Goal: Task Accomplishment & Management: Manage account settings

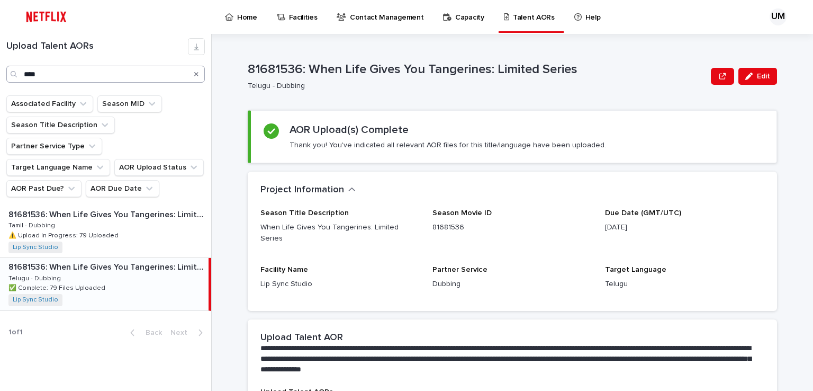
scroll to position [35, 0]
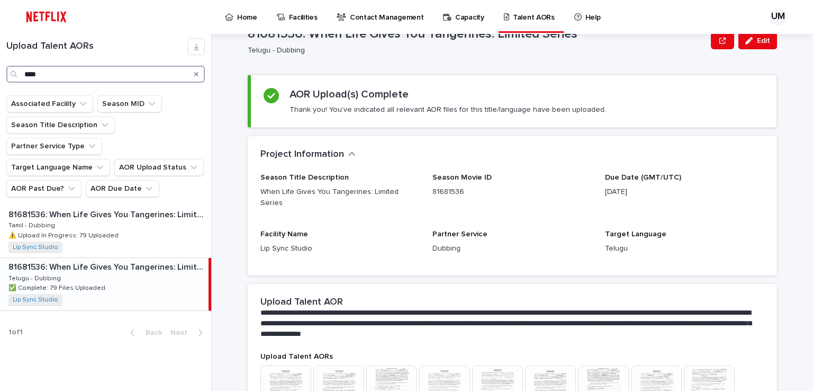
drag, startPoint x: 65, startPoint y: 74, endPoint x: 2, endPoint y: 73, distance: 62.5
click at [2, 73] on div "Upload Talent AORs ****" at bounding box center [105, 60] width 211 height 44
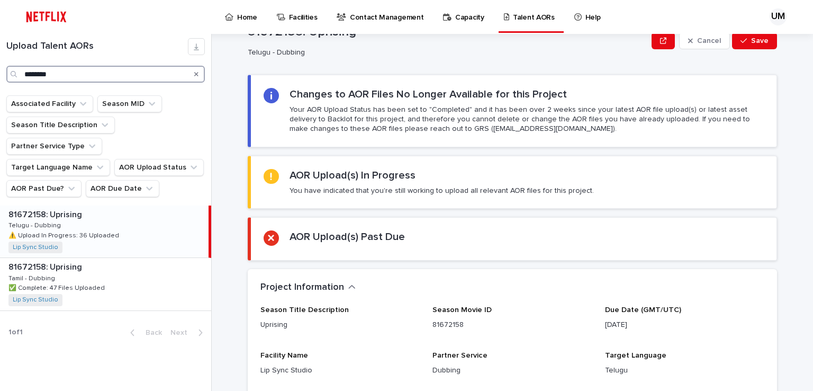
type input "********"
click at [64, 205] on div "81672158: Uprising 81672158: Uprising Telugu - Dubbing Telugu - Dubbing ⚠️ Uplo…" at bounding box center [104, 231] width 209 height 52
click at [75, 205] on div "81672158: Uprising 81672158: Uprising Telugu - Dubbing Telugu - Dubbing ⚠️ Uplo…" at bounding box center [104, 231] width 209 height 52
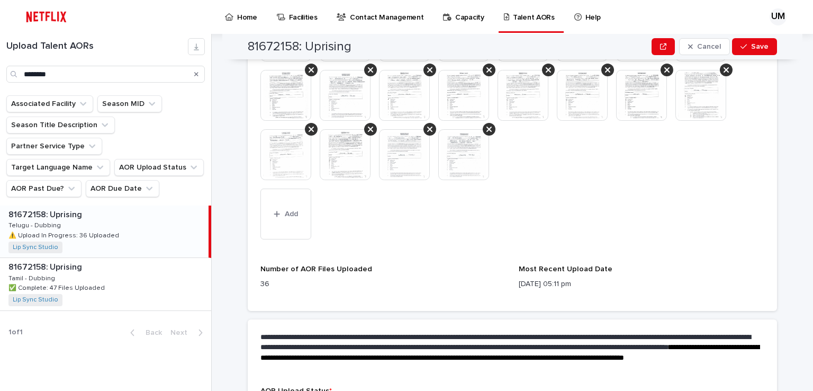
scroll to position [761, 0]
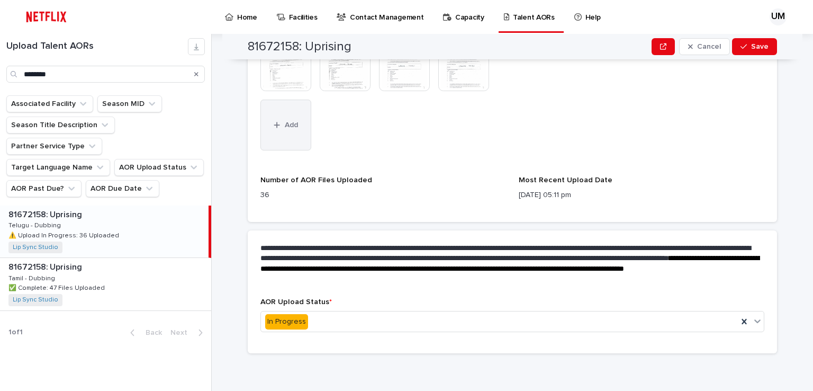
click at [285, 121] on span "Add" at bounding box center [291, 124] width 13 height 7
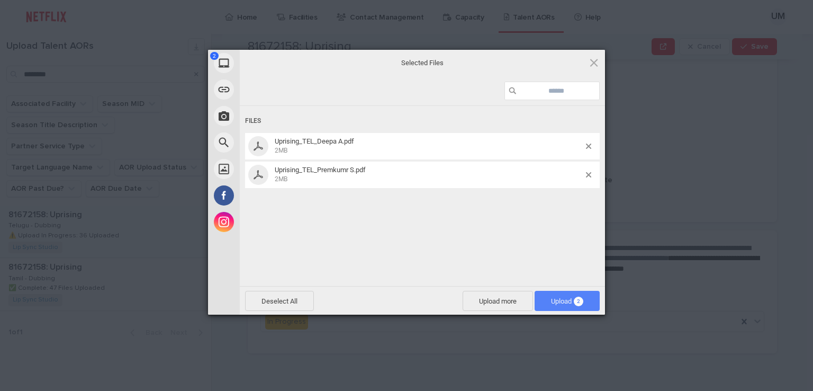
click at [553, 303] on span "Upload 2" at bounding box center [567, 301] width 32 height 8
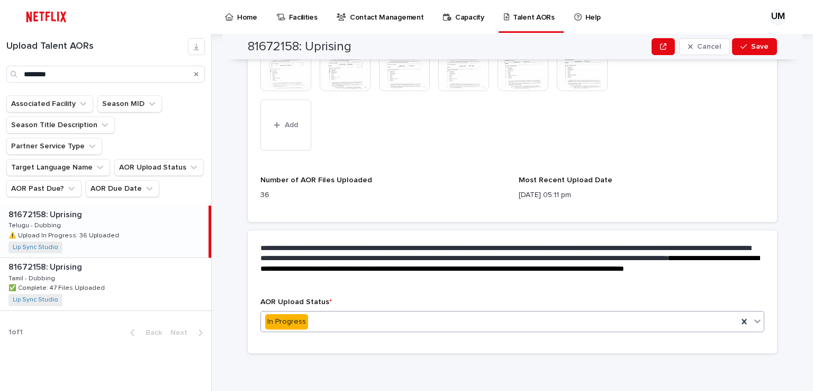
click at [331, 321] on div "In Progress" at bounding box center [499, 321] width 477 height 17
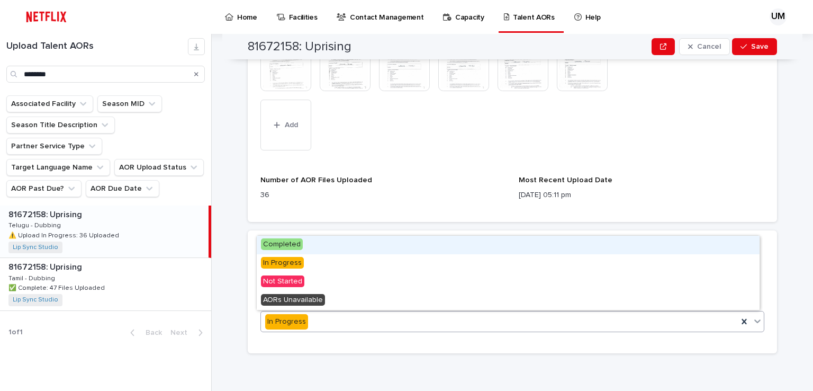
click at [284, 245] on span "Completed" at bounding box center [282, 244] width 42 height 12
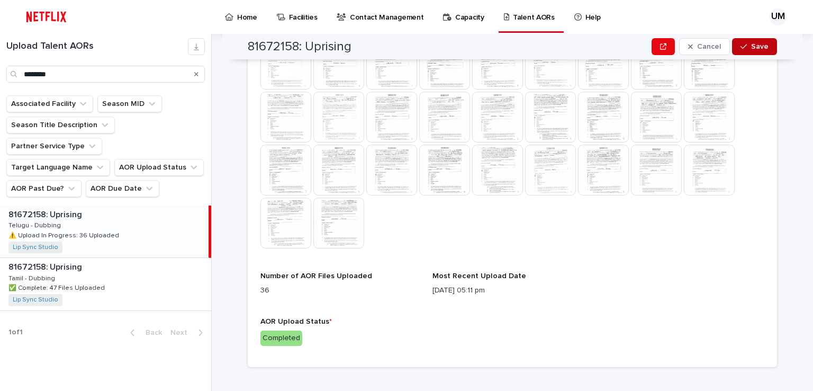
scroll to position [537, 0]
click at [751, 46] on span "Save" at bounding box center [759, 46] width 17 height 7
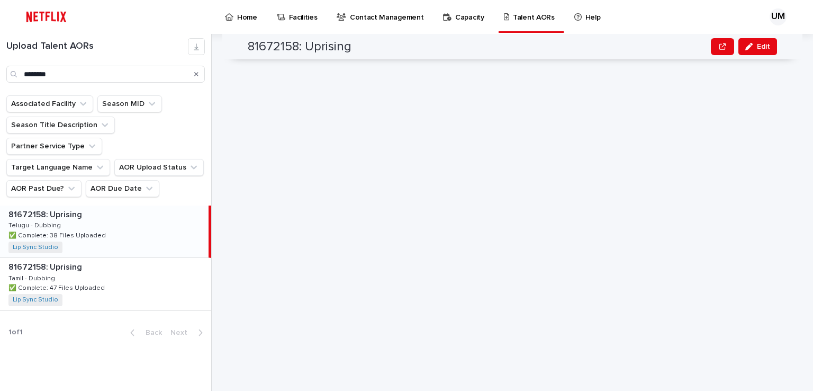
scroll to position [35, 0]
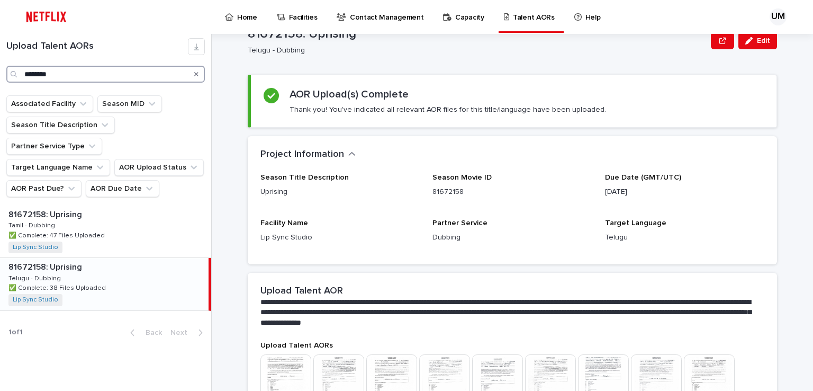
drag, startPoint x: 65, startPoint y: 74, endPoint x: 21, endPoint y: 69, distance: 43.7
click at [21, 69] on div "********" at bounding box center [105, 74] width 198 height 17
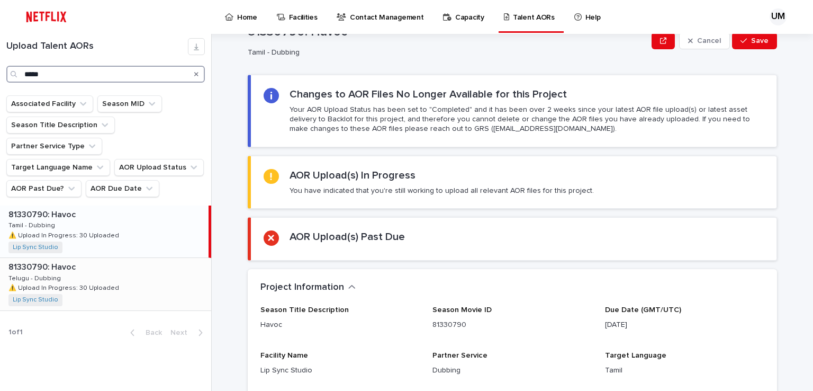
type input "*****"
click at [36, 282] on p "⚠️ Upload In Progress: 30 Uploaded" at bounding box center [64, 287] width 113 height 10
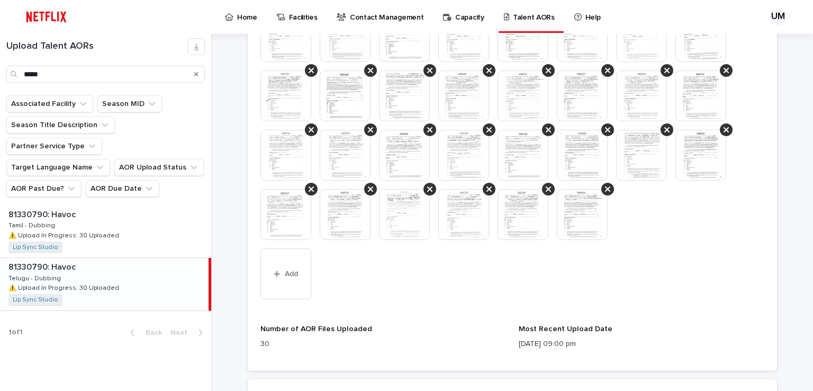
scroll to position [565, 0]
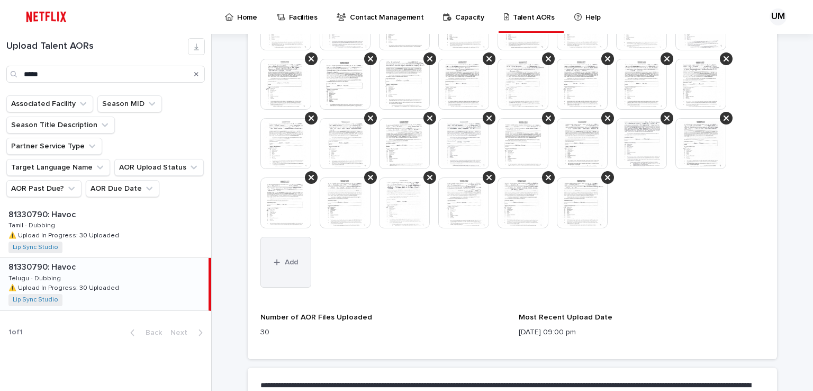
click at [288, 255] on button "Add" at bounding box center [285, 262] width 51 height 51
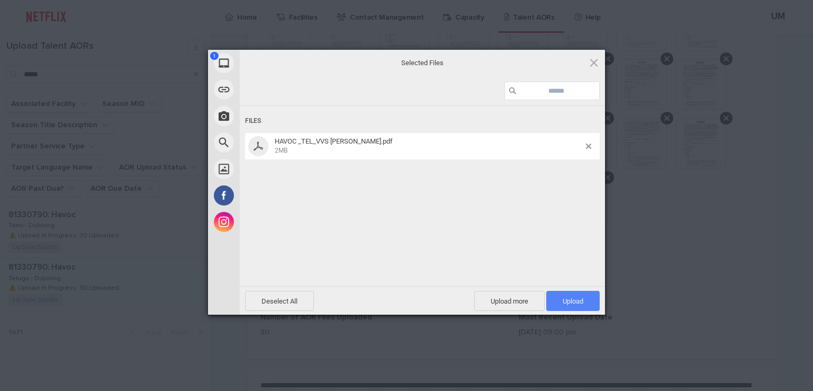
click at [564, 301] on span "Upload 1" at bounding box center [573, 301] width 21 height 8
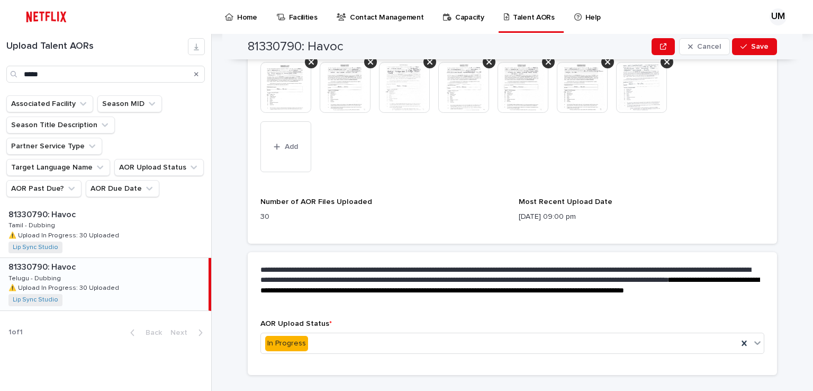
scroll to position [702, 0]
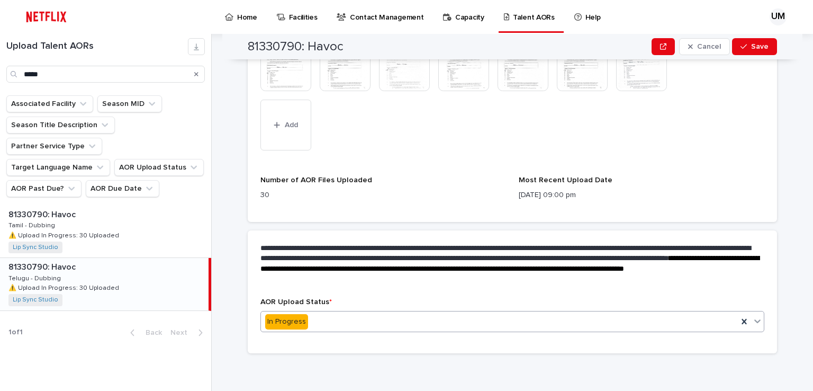
click at [313, 323] on div "In Progress" at bounding box center [499, 321] width 477 height 17
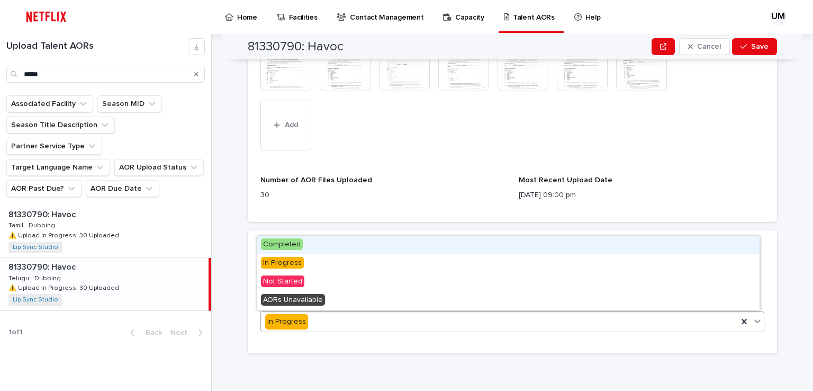
click at [276, 242] on span "Completed" at bounding box center [282, 244] width 42 height 12
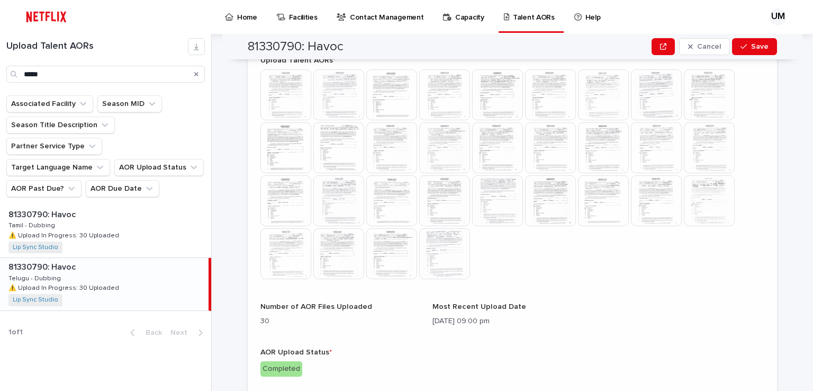
scroll to position [484, 0]
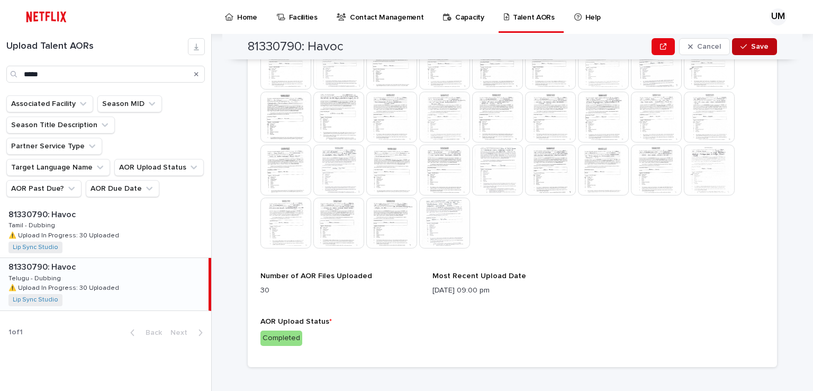
click at [746, 45] on div "button" at bounding box center [745, 46] width 11 height 7
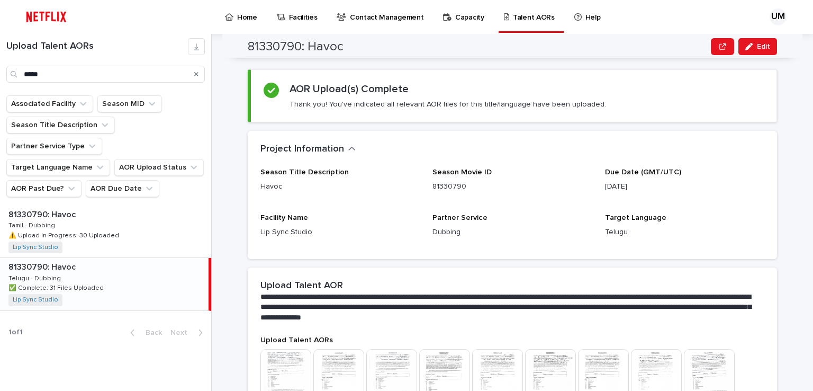
scroll to position [0, 0]
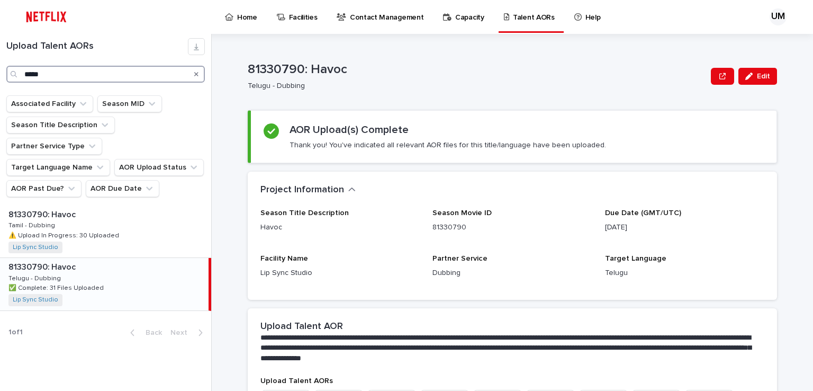
drag, startPoint x: 74, startPoint y: 73, endPoint x: 0, endPoint y: 67, distance: 73.8
click at [0, 67] on div "Upload Talent AORs *****" at bounding box center [105, 60] width 211 height 44
type input "*****"
click at [35, 230] on p "⚠️ Upload In Progress: 49 Uploaded" at bounding box center [64, 235] width 113 height 10
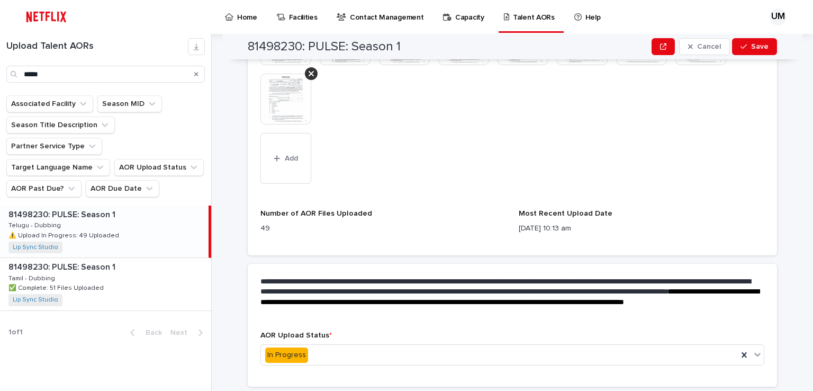
scroll to position [847, 0]
click at [285, 157] on span "Add" at bounding box center [291, 157] width 13 height 7
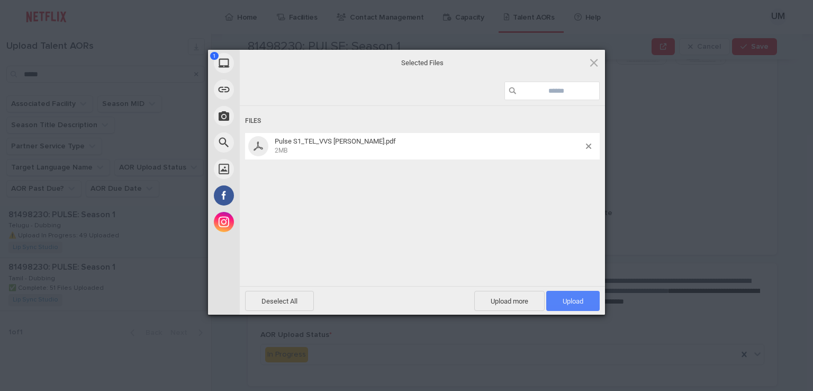
click at [563, 300] on span "Upload 1" at bounding box center [573, 301] width 21 height 8
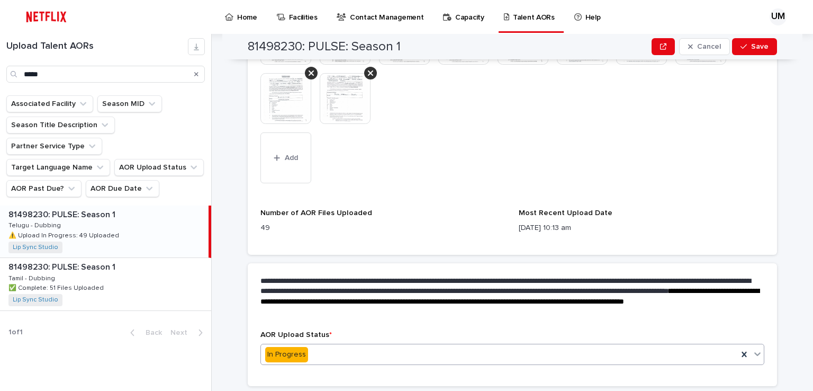
click at [320, 352] on div "In Progress" at bounding box center [499, 354] width 477 height 17
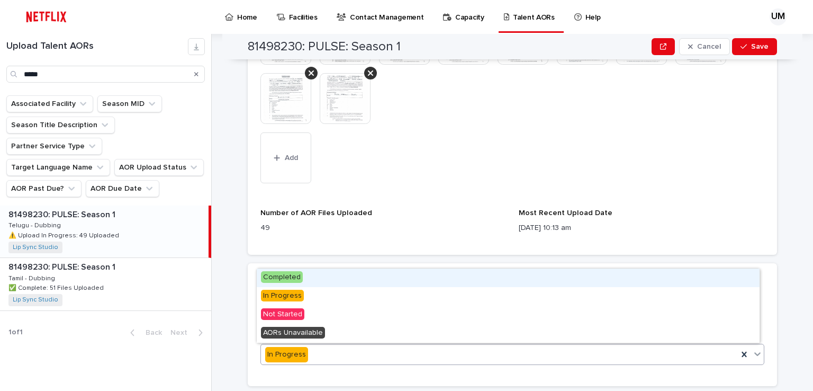
click at [290, 274] on span "Completed" at bounding box center [282, 277] width 42 height 12
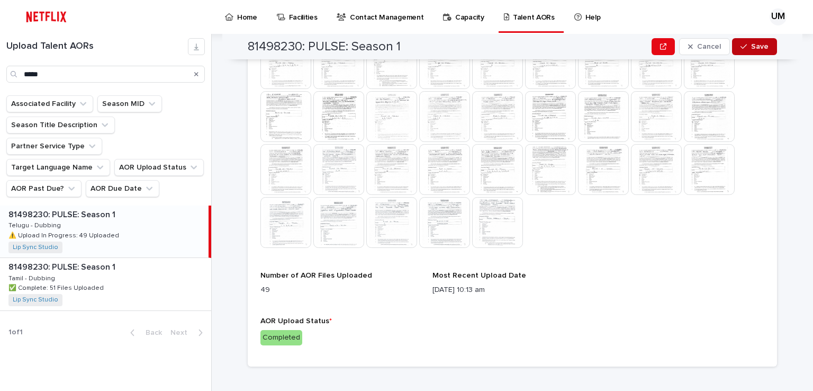
scroll to position [590, 0]
click at [753, 44] on span "Save" at bounding box center [759, 46] width 17 height 7
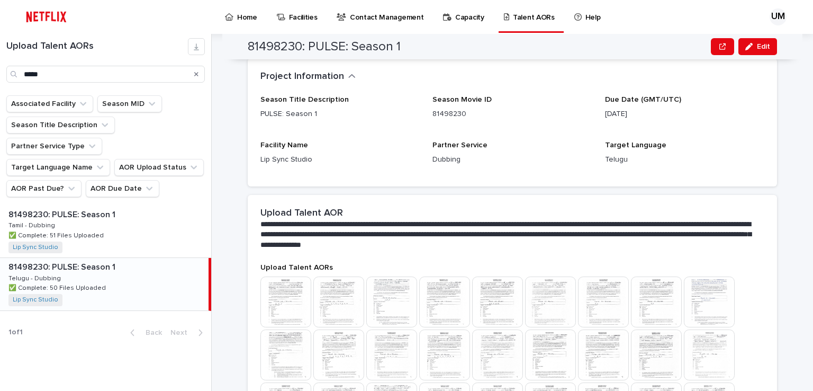
scroll to position [88, 0]
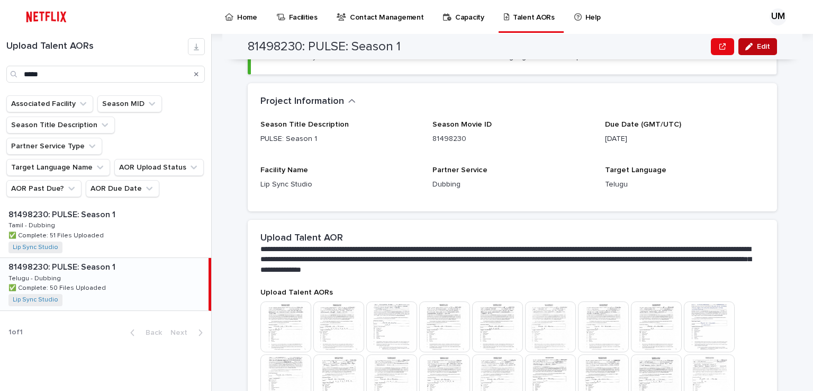
click at [754, 42] on button "Edit" at bounding box center [757, 46] width 39 height 17
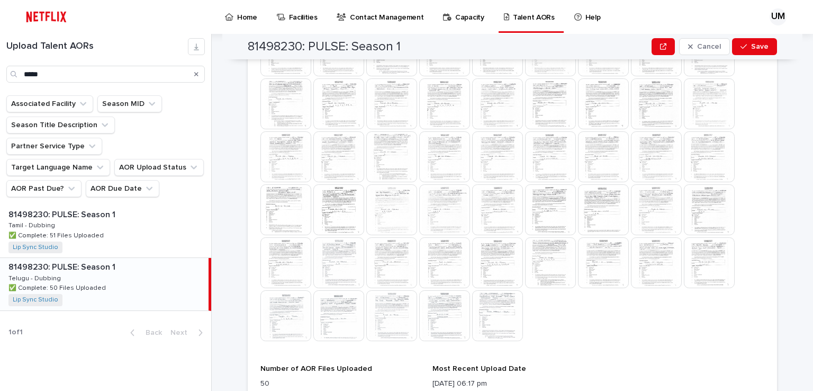
scroll to position [477, 0]
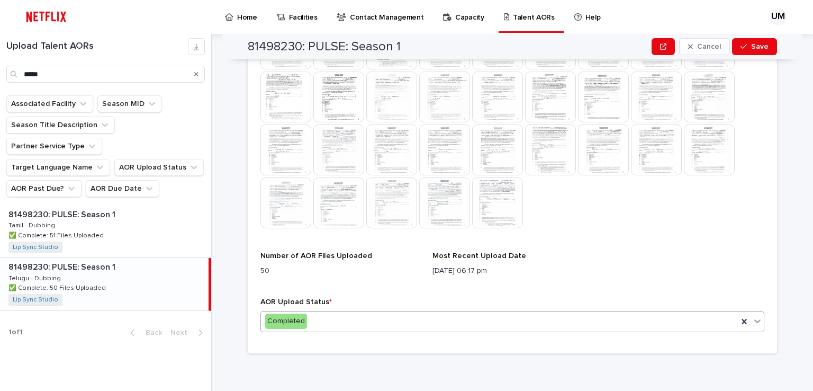
click at [369, 322] on div "Completed" at bounding box center [499, 320] width 477 height 17
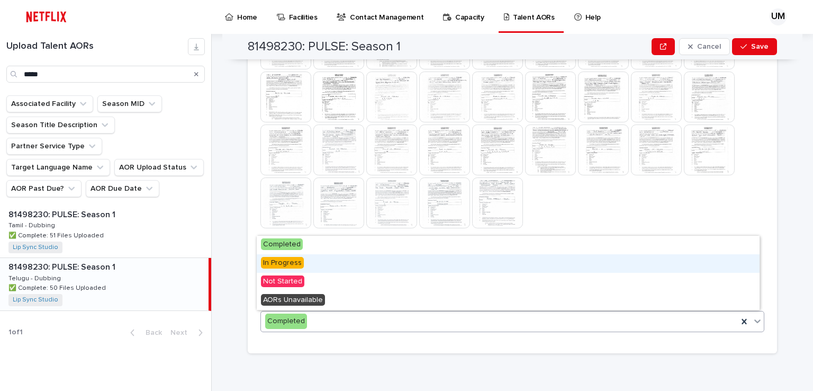
click at [284, 261] on span "In Progress" at bounding box center [282, 263] width 43 height 12
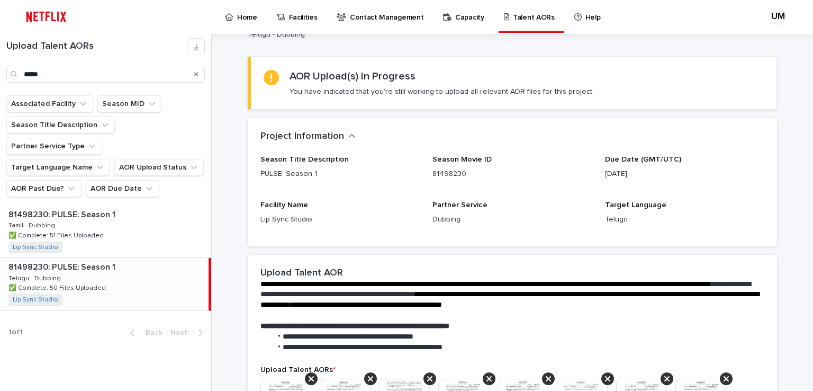
scroll to position [0, 0]
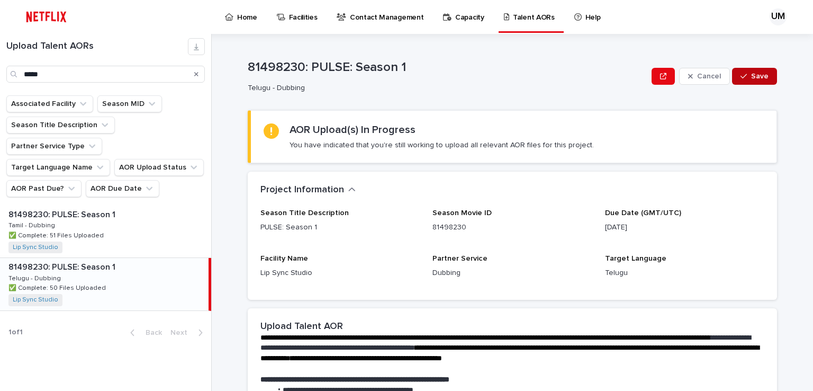
click at [751, 75] on span "Save" at bounding box center [759, 76] width 17 height 7
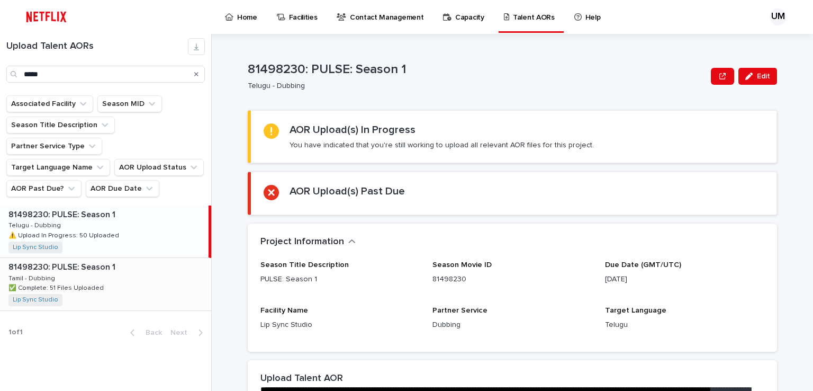
click at [80, 258] on div "81498230: PULSE: Season 1 81498230: PULSE: Season 1 Tamil - Dubbing Tamil - Dub…" at bounding box center [105, 284] width 211 height 52
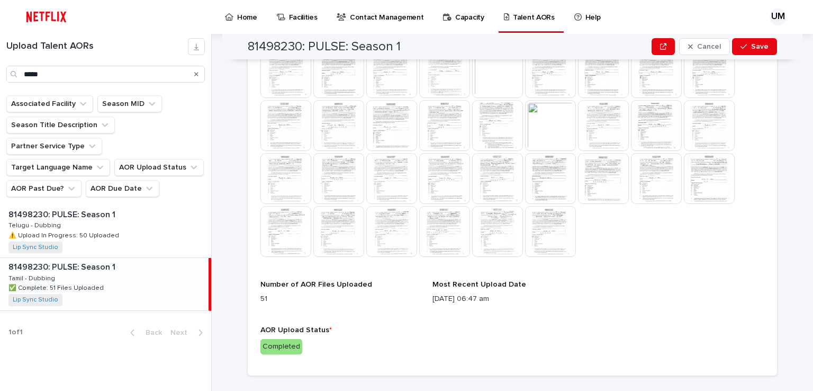
scroll to position [538, 0]
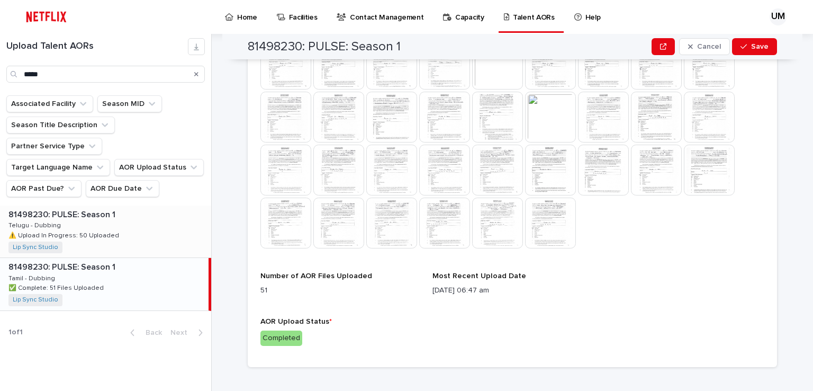
click at [104, 230] on p "⚠️ Upload In Progress: 50 Uploaded" at bounding box center [64, 235] width 113 height 10
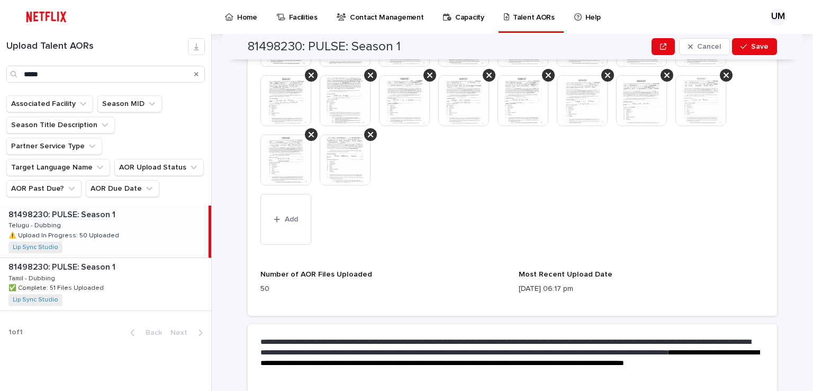
scroll to position [587, 0]
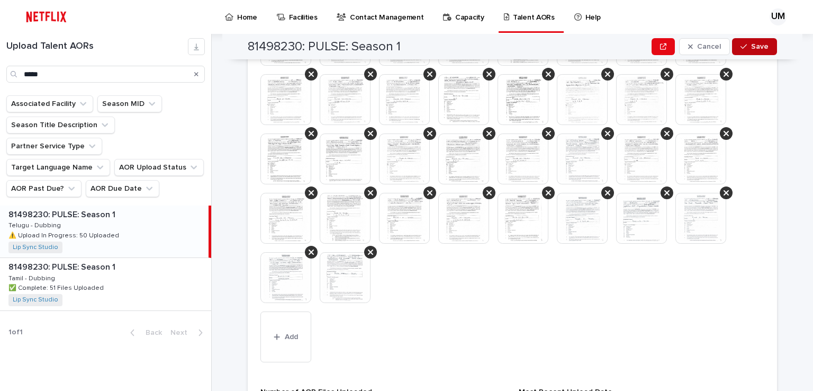
click at [755, 40] on button "Save" at bounding box center [754, 46] width 45 height 17
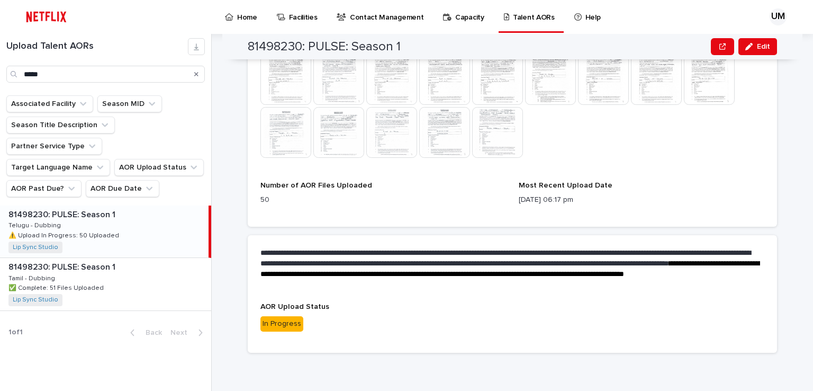
scroll to position [430, 0]
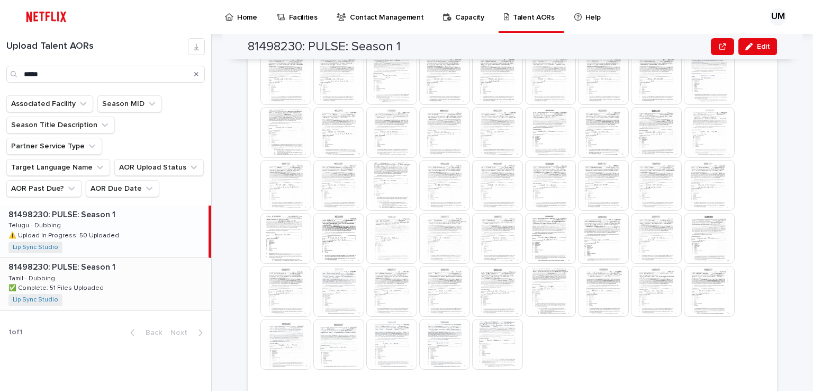
click at [111, 266] on div "81498230: PULSE: Season 1 81498230: PULSE: Season 1 Tamil - Dubbing Tamil - Dub…" at bounding box center [105, 284] width 211 height 52
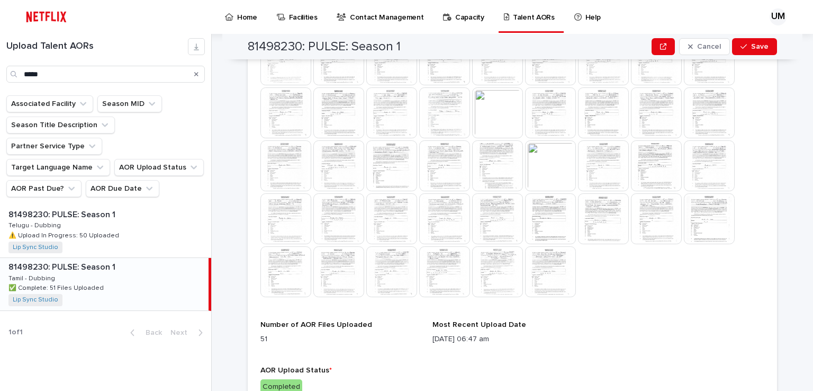
scroll to position [432, 0]
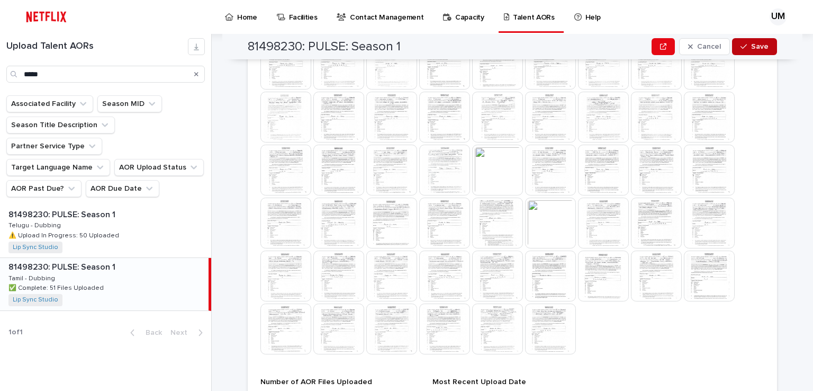
click at [751, 46] on span "Save" at bounding box center [759, 46] width 17 height 7
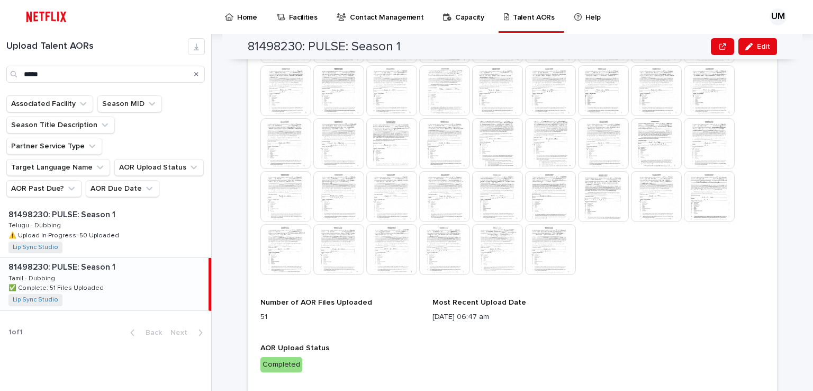
scroll to position [538, 0]
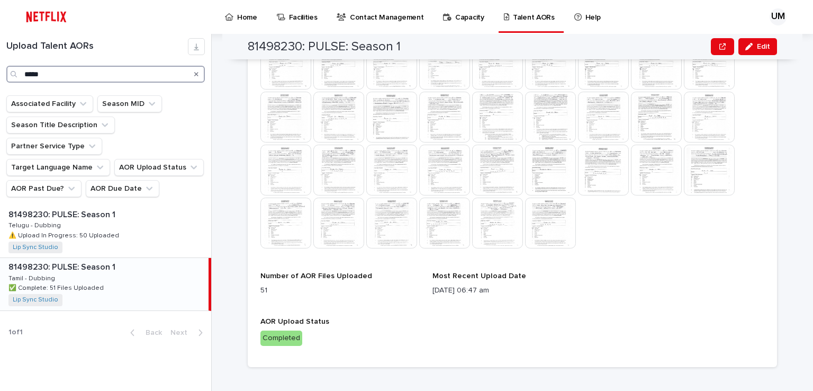
drag, startPoint x: 46, startPoint y: 73, endPoint x: 21, endPoint y: 73, distance: 24.9
click at [21, 73] on div "*****" at bounding box center [105, 74] width 198 height 17
type input "*****"
click at [69, 206] on div "81330790: Havoc 81330790: Havoc Tamil - Dubbing Tamil - Dubbing ⚠️ Upload In Pr…" at bounding box center [104, 231] width 209 height 52
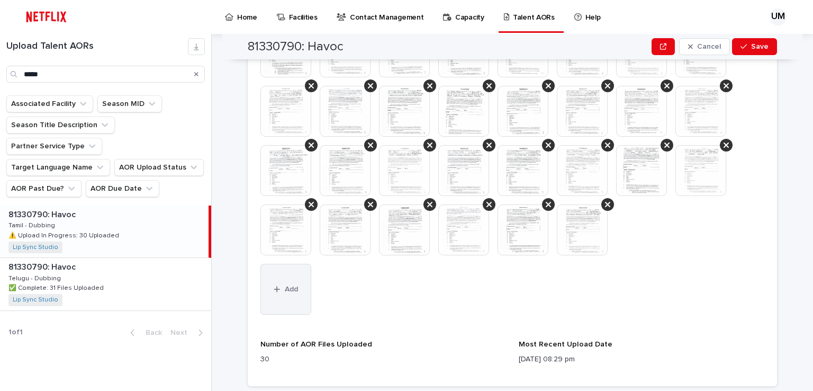
click at [285, 291] on span "Add" at bounding box center [291, 288] width 13 height 7
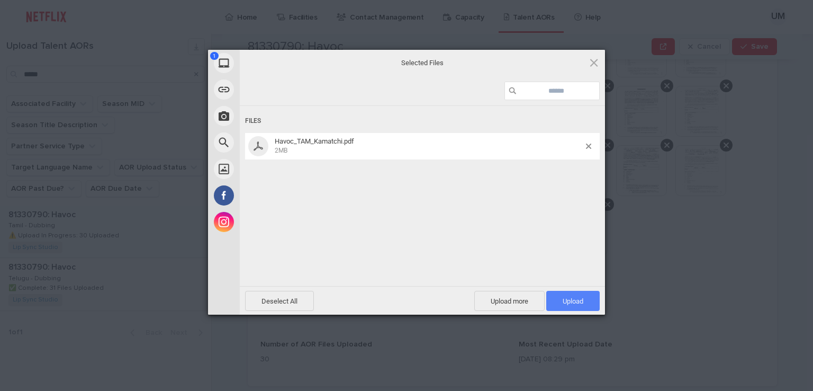
click at [566, 302] on span "Upload 1" at bounding box center [573, 301] width 21 height 8
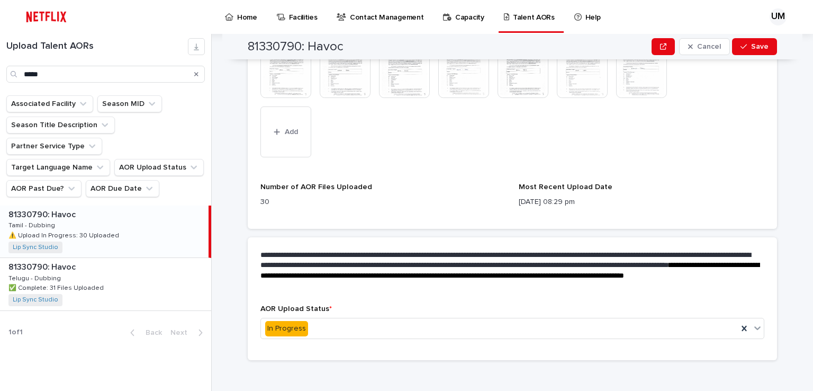
scroll to position [702, 0]
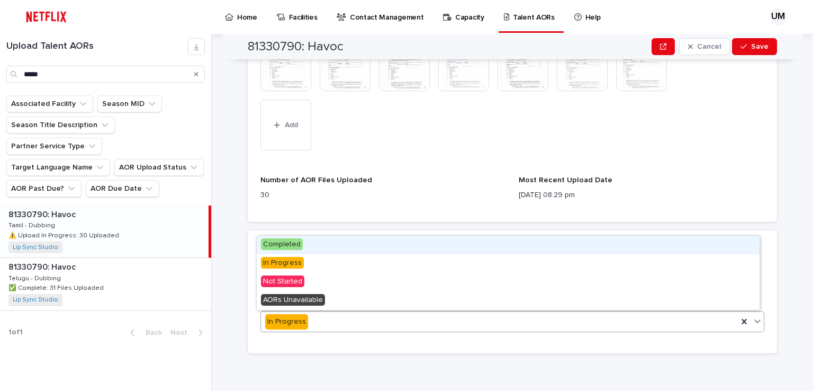
click at [324, 321] on div "In Progress" at bounding box center [499, 321] width 477 height 17
click at [280, 243] on span "Completed" at bounding box center [282, 244] width 42 height 12
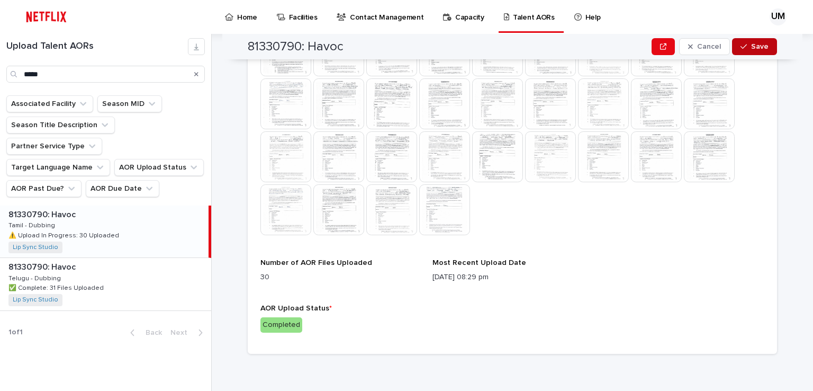
scroll to position [484, 0]
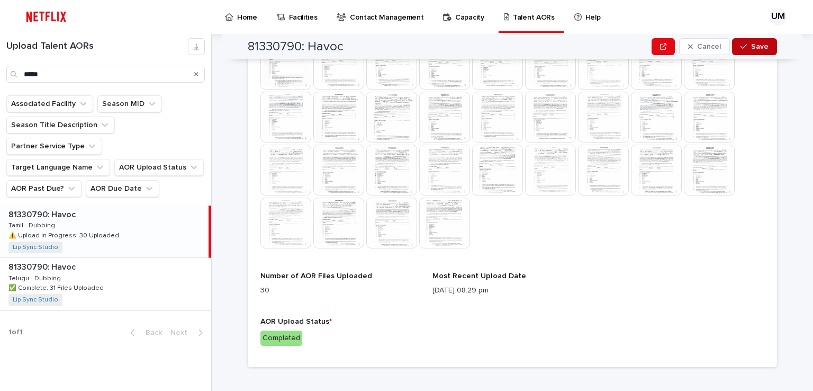
click at [744, 48] on icon "button" at bounding box center [743, 46] width 6 height 7
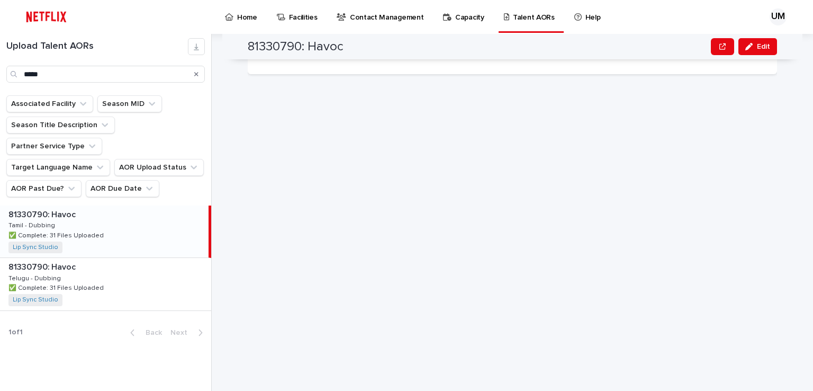
scroll to position [35, 0]
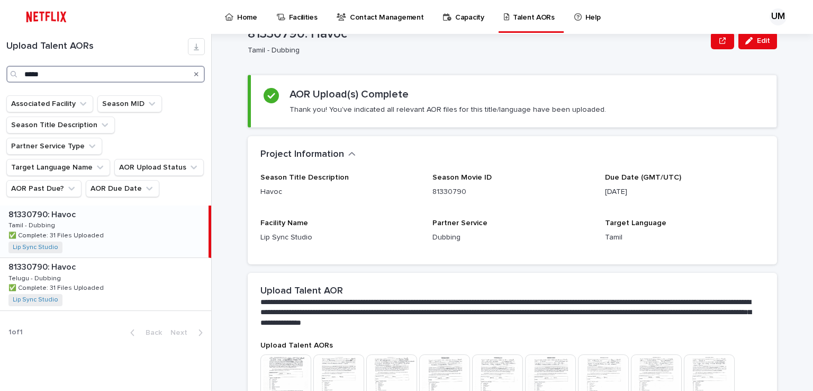
drag, startPoint x: 59, startPoint y: 72, endPoint x: 0, endPoint y: 77, distance: 59.5
click at [0, 77] on div "Upload Talent AORs *****" at bounding box center [105, 60] width 211 height 44
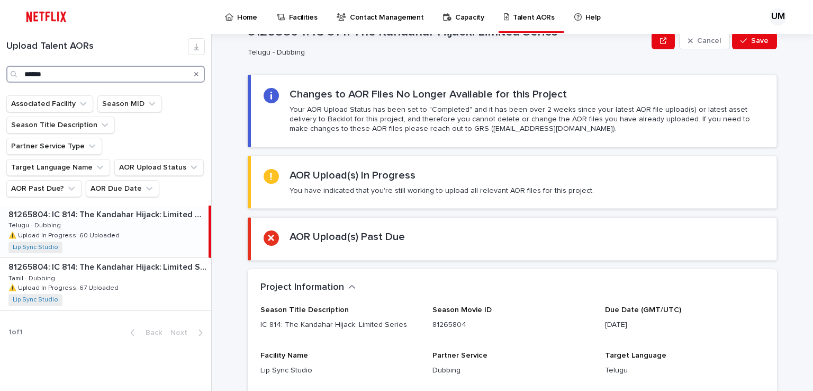
type input "******"
click at [106, 205] on div "81265804: IC 814: The Kandahar Hijack: Limited Series 81265804: IC 814: The Kan…" at bounding box center [104, 231] width 209 height 52
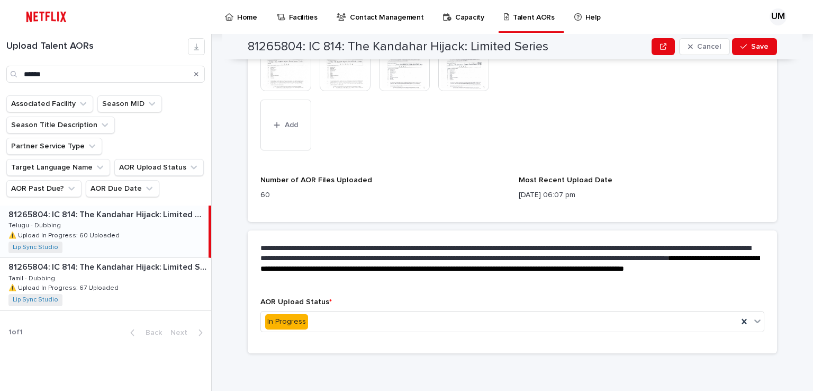
scroll to position [833, 0]
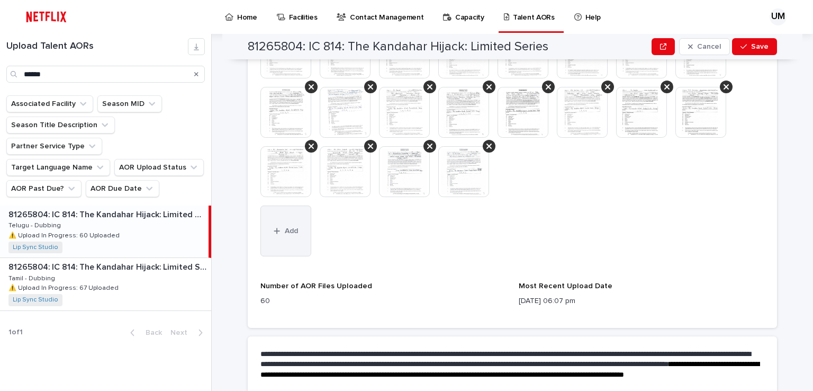
click at [286, 234] on button "Add" at bounding box center [285, 230] width 51 height 51
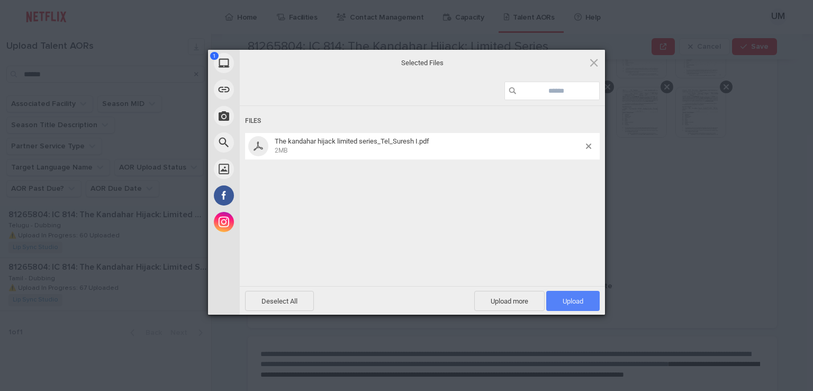
click at [554, 295] on span "Upload 1" at bounding box center [572, 301] width 53 height 20
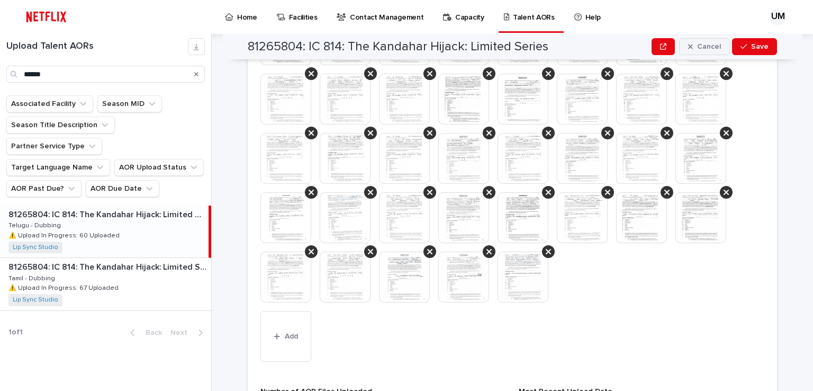
scroll to position [727, 0]
click at [743, 43] on icon "button" at bounding box center [743, 46] width 6 height 7
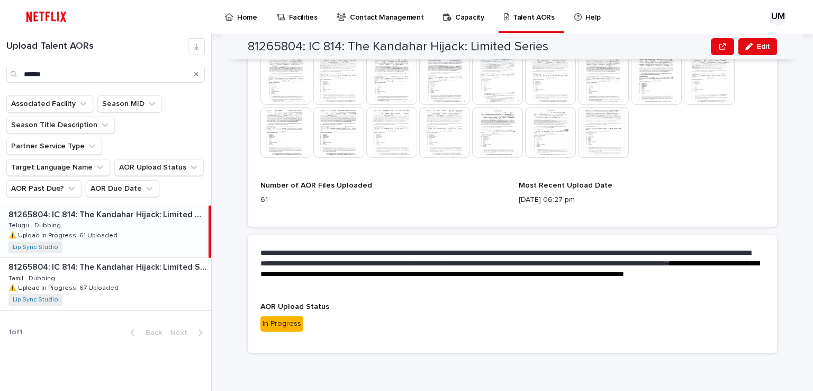
scroll to position [694, 0]
click at [795, 182] on div "**********" at bounding box center [518, 212] width 589 height 357
drag, startPoint x: 68, startPoint y: 78, endPoint x: 6, endPoint y: 77, distance: 61.4
click at [6, 77] on div "******" at bounding box center [105, 74] width 198 height 17
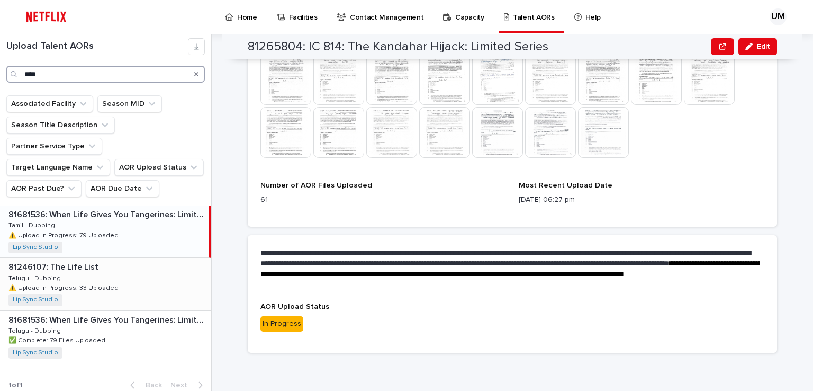
type input "****"
click at [104, 282] on p "⚠️ Upload In Progress: 33 Uploaded" at bounding box center [64, 287] width 112 height 10
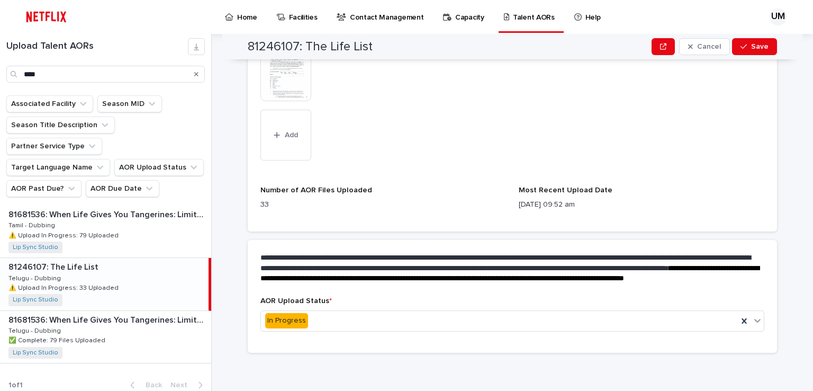
scroll to position [761, 0]
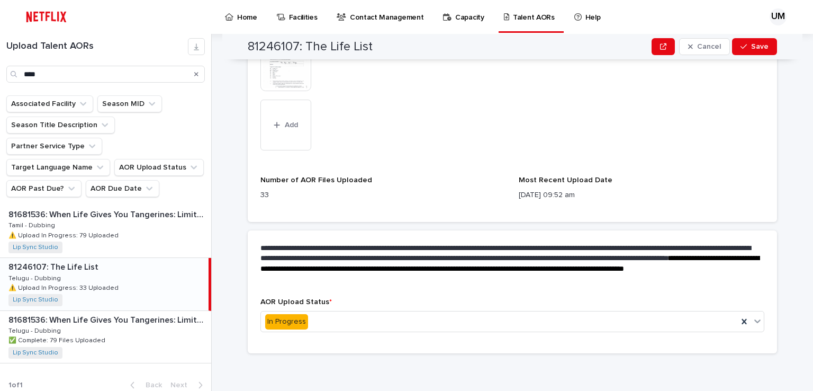
click at [283, 272] on span "**********" at bounding box center [510, 263] width 501 height 18
click at [277, 140] on button "Add" at bounding box center [285, 124] width 51 height 51
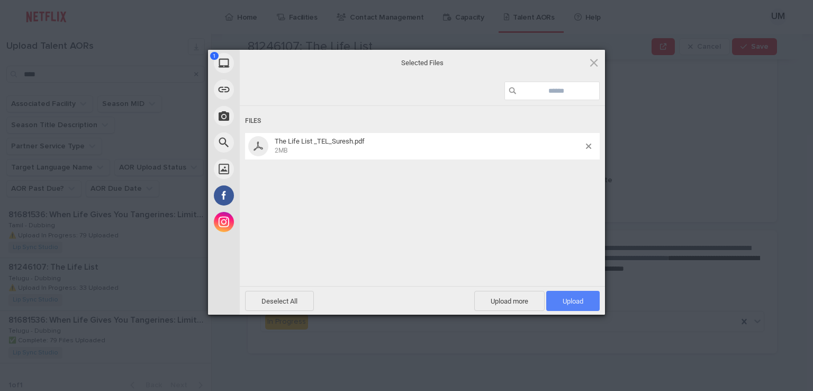
click at [574, 299] on span "Upload 1" at bounding box center [573, 301] width 21 height 8
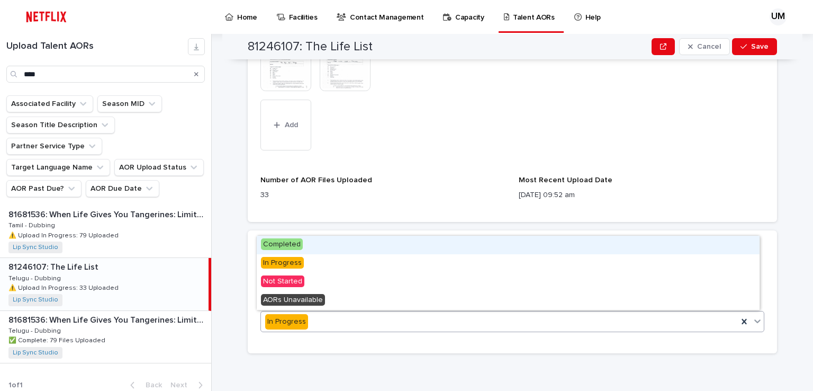
click at [394, 318] on div "In Progress" at bounding box center [499, 321] width 477 height 17
click at [293, 246] on span "Completed" at bounding box center [282, 244] width 42 height 12
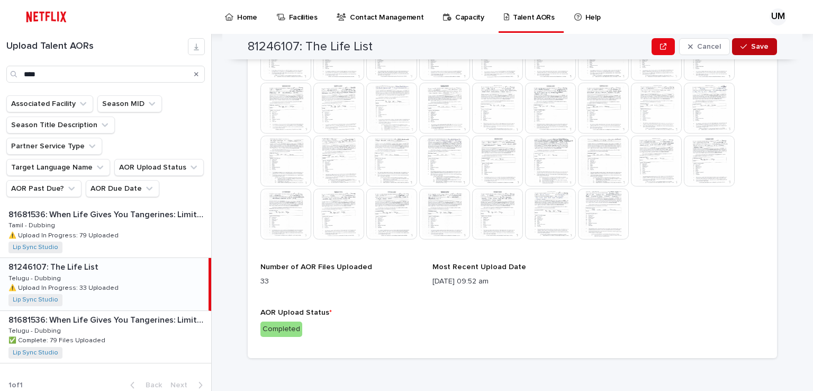
scroll to position [484, 0]
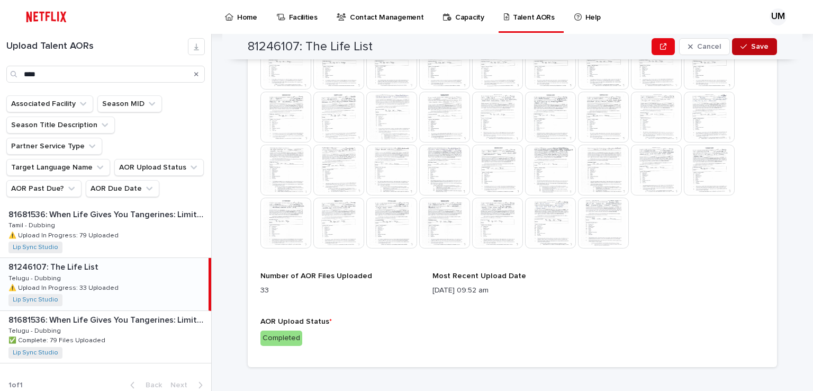
click at [757, 42] on button "Save" at bounding box center [754, 46] width 45 height 17
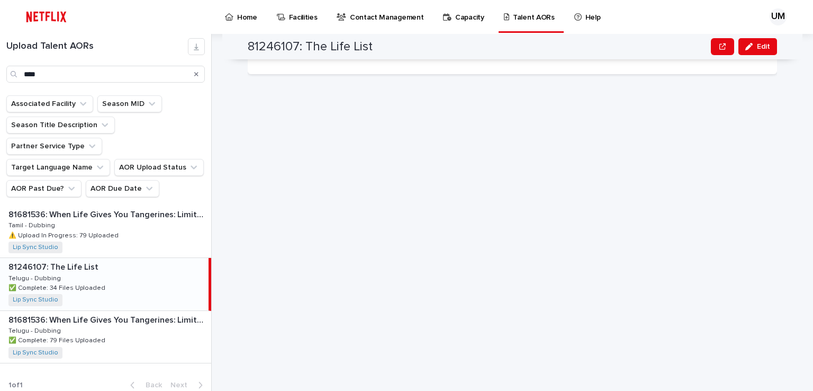
scroll to position [35, 0]
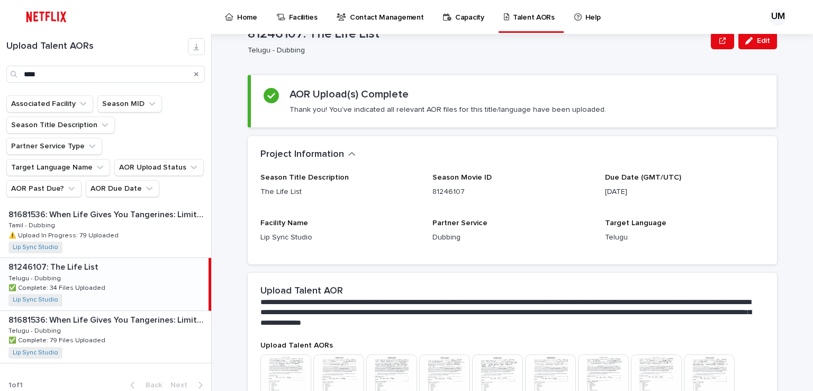
click at [249, 22] on link "Home" at bounding box center [243, 16] width 38 height 33
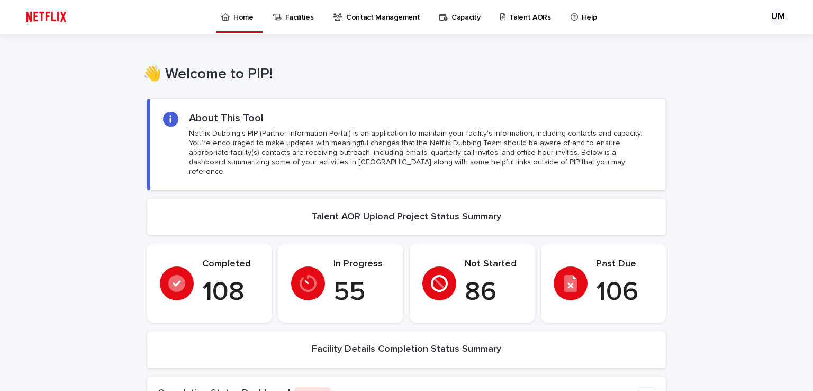
click at [341, 258] on p "In Progress" at bounding box center [361, 264] width 57 height 12
click at [509, 19] on p "Talent AORs" at bounding box center [530, 11] width 42 height 22
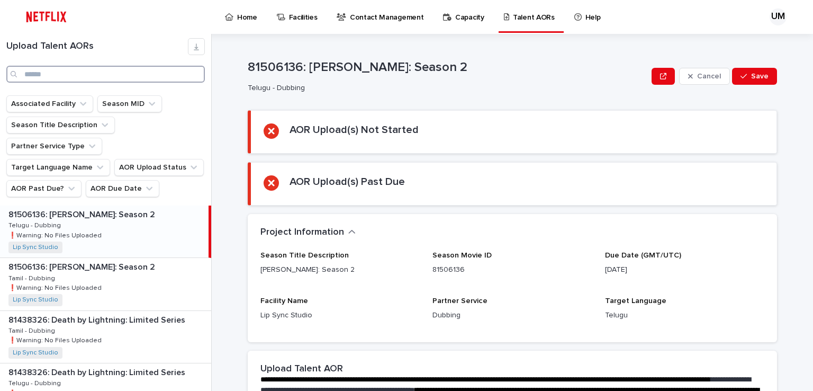
click at [58, 76] on input "Search" at bounding box center [105, 74] width 198 height 17
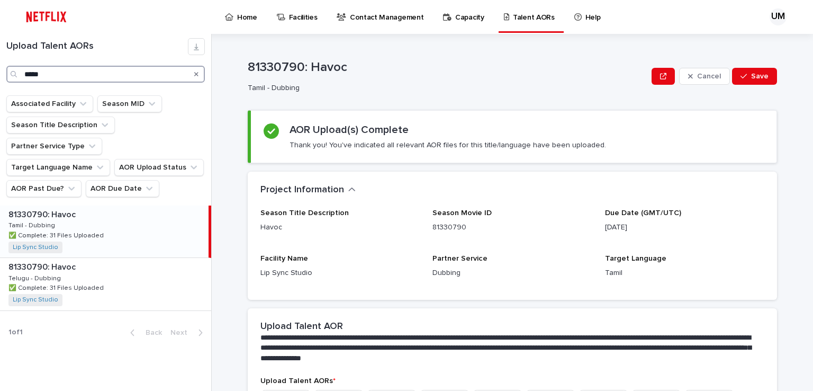
drag, startPoint x: 68, startPoint y: 77, endPoint x: 6, endPoint y: 74, distance: 61.5
click at [6, 74] on div "*****" at bounding box center [105, 74] width 198 height 17
type input "*"
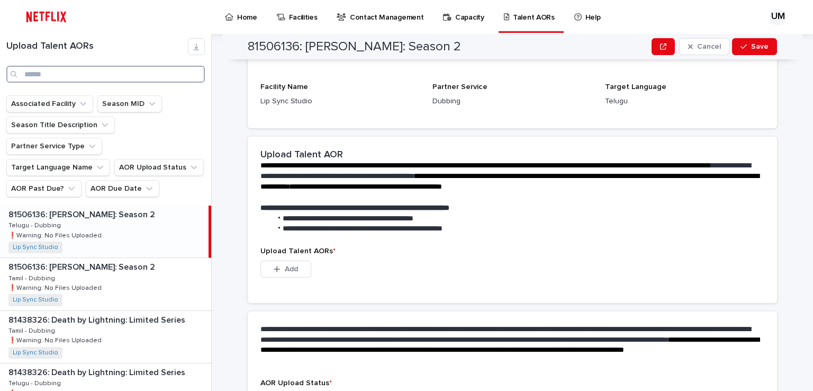
scroll to position [189, 0]
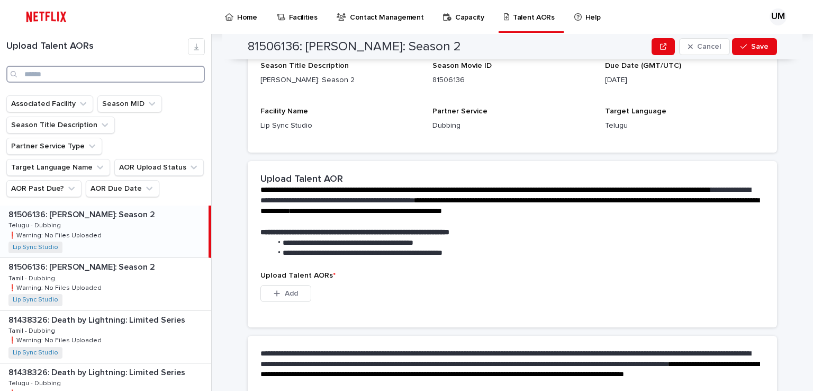
click at [47, 69] on input "Search" at bounding box center [105, 74] width 198 height 17
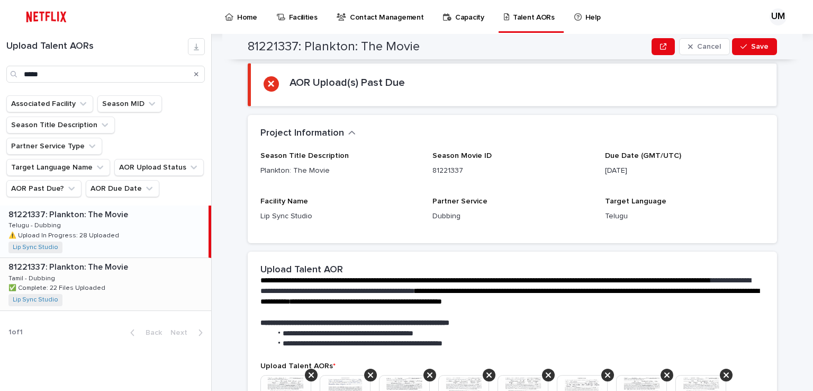
click at [102, 259] on div "81221337: Plankton: The Movie 81221337: Plankton: The Movie Tamil - Dubbing Tam…" at bounding box center [105, 284] width 211 height 52
click at [102, 259] on div "81221337: Plankton: The Movie 81221337: Plankton: The Movie Tamil - Dubbing Tam…" at bounding box center [104, 284] width 209 height 52
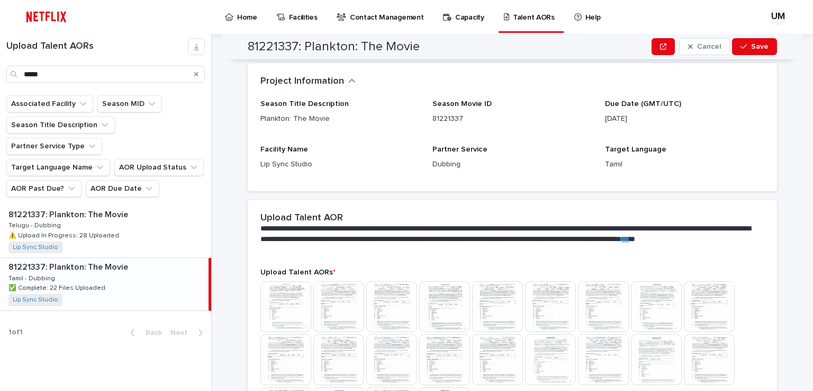
click at [114, 261] on div "81221337: Plankton: The Movie 81221337: Plankton: The Movie Tamil - Dubbing Tam…" at bounding box center [104, 284] width 209 height 52
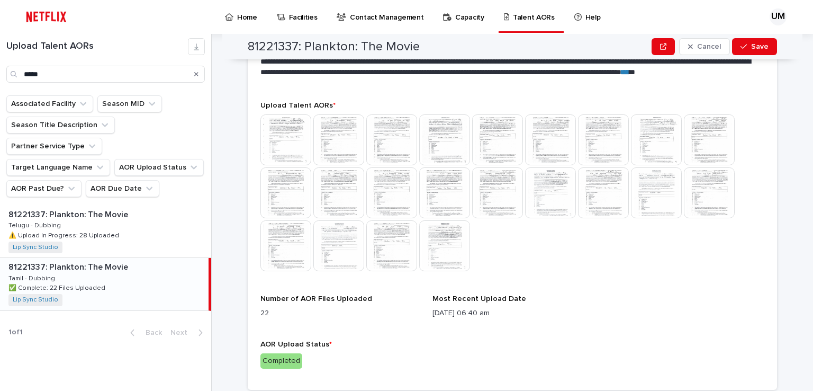
scroll to position [379, 0]
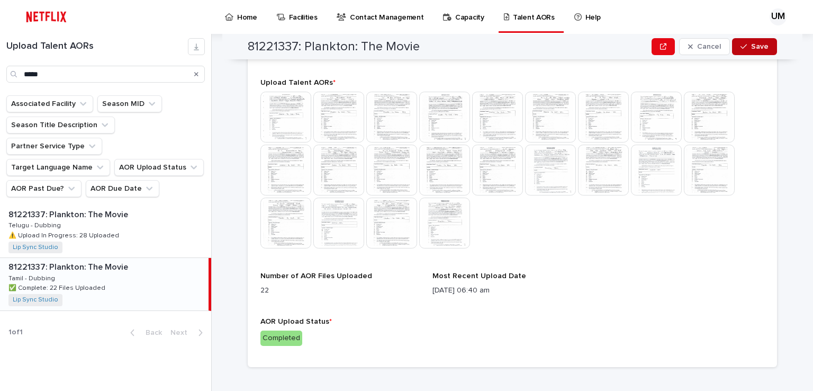
click at [753, 42] on button "Save" at bounding box center [754, 46] width 45 height 17
click at [752, 47] on div "button" at bounding box center [751, 46] width 12 height 7
click at [755, 45] on span "Save" at bounding box center [759, 46] width 17 height 7
click at [745, 41] on button "Edit" at bounding box center [757, 46] width 39 height 17
click at [313, 343] on p "Completed" at bounding box center [512, 337] width 504 height 15
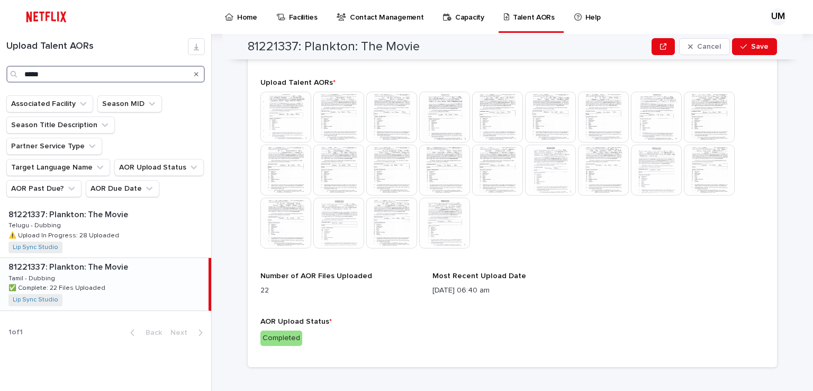
drag, startPoint x: 61, startPoint y: 76, endPoint x: 0, endPoint y: 73, distance: 61.0
click at [0, 73] on div "Upload Talent AORs *****" at bounding box center [105, 60] width 211 height 44
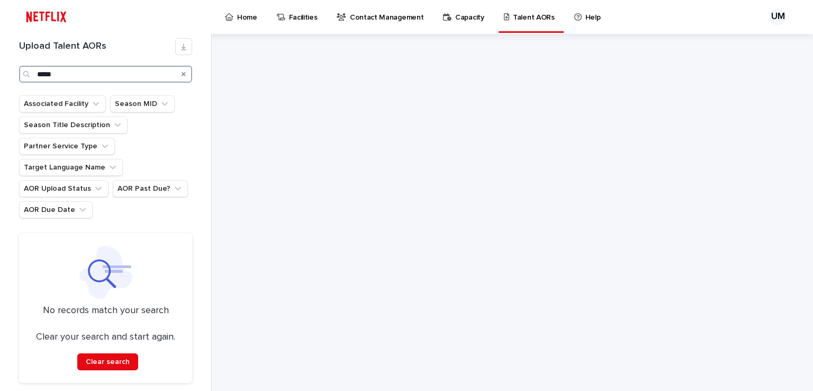
click at [42, 73] on input "*****" at bounding box center [105, 74] width 173 height 17
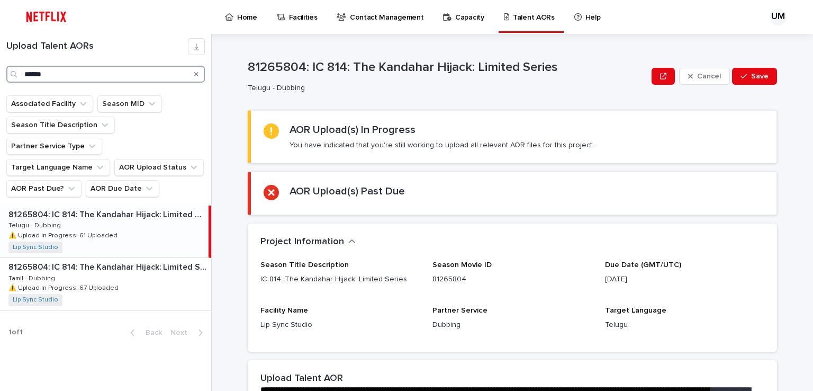
type input "******"
